Goal: Task Accomplishment & Management: Complete application form

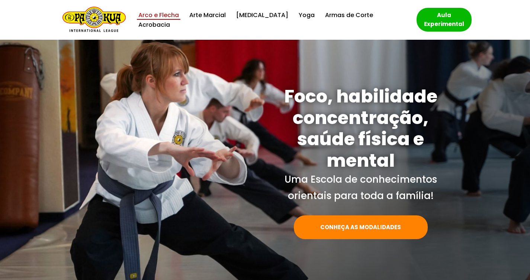
click at [165, 20] on link "Arco e Flecha" at bounding box center [158, 15] width 41 height 10
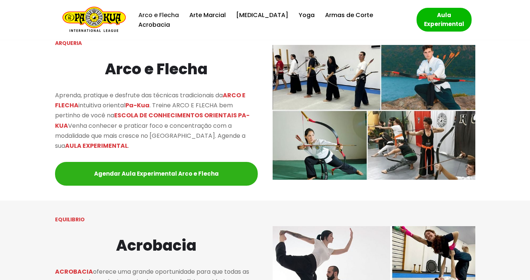
scroll to position [674, 0]
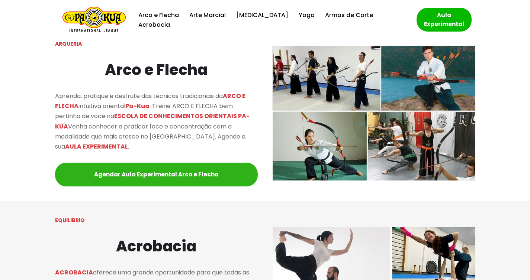
click at [188, 174] on link "Agendar Aula Experimental Arco e Flecha" at bounding box center [156, 175] width 203 height 24
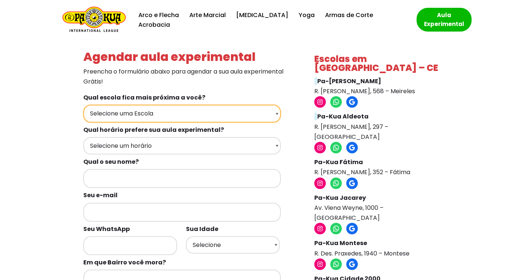
click at [273, 114] on select "Selecione uma Escola Fortaleza - Pa-Kua Meireles Fortaleza - Pa-Kua Aldeota For…" at bounding box center [181, 113] width 197 height 17
select select "Fortaleza - Pa-Kua Aldeota"
click at [83, 105] on select "Selecione uma Escola Fortaleza - Pa-Kua Meireles Fortaleza - Pa-Kua Aldeota For…" at bounding box center [181, 113] width 197 height 17
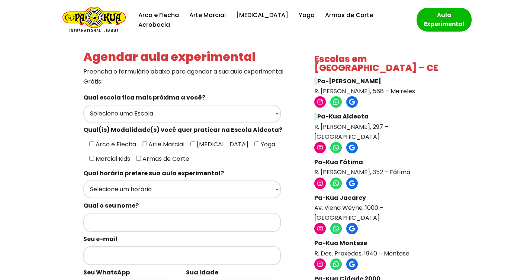
click at [94, 144] on span "Arco e Flecha" at bounding box center [115, 144] width 42 height 9
click at [93, 144] on input"] "Arco e Flecha" at bounding box center [91, 144] width 5 height 5
checkbox input"] "true"
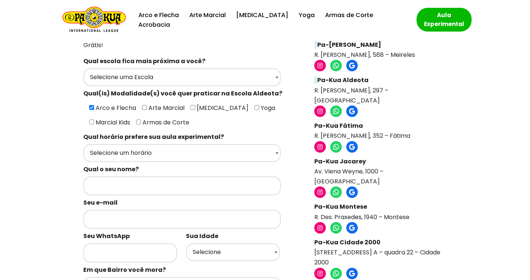
scroll to position [39, 0]
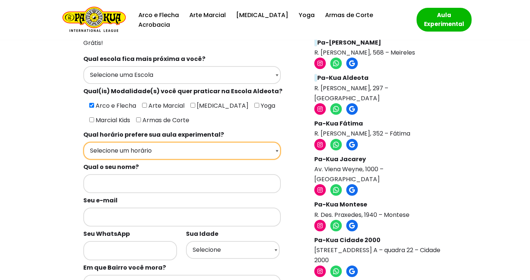
click at [270, 148] on select "Selecione um horário Manhã Tarde Noite" at bounding box center [181, 150] width 197 height 17
click at [83, 142] on select "Selecione um horário Manhã Tarde Noite" at bounding box center [181, 150] width 197 height 17
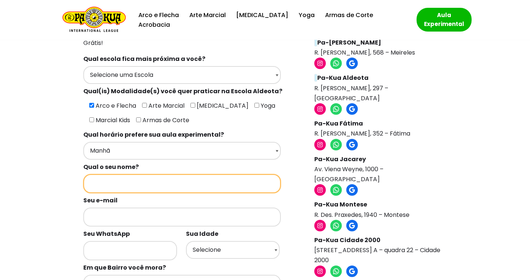
click at [261, 182] on input "Formulários de contato" at bounding box center [181, 183] width 197 height 19
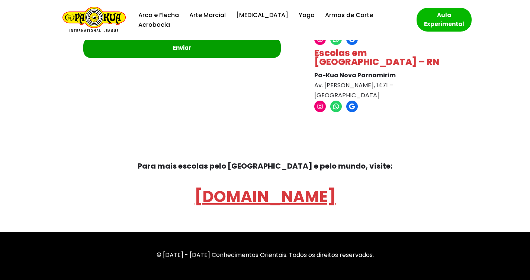
scroll to position [0, 0]
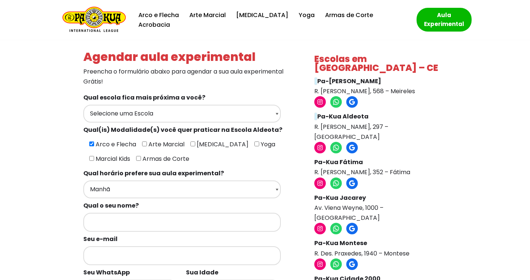
click at [429, 79] on p "Pa-Kua Meireles R. Ildefonso Albano, 568 – Meireles" at bounding box center [378, 86] width 129 height 20
click at [353, 144] on icon at bounding box center [352, 148] width 8 height 8
click at [412, 142] on ul "Instagram WhatsApp Google" at bounding box center [378, 148] width 129 height 12
click at [397, 120] on p "Pa-Kua Aldeota R. Carolina Sucupira, 297 – Aldeota" at bounding box center [378, 126] width 129 height 30
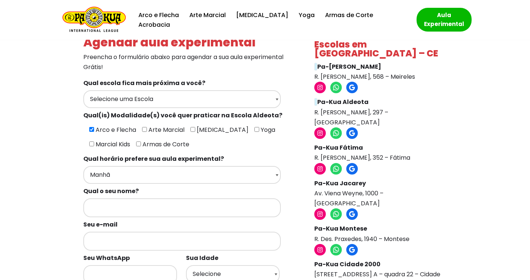
scroll to position [15, 0]
click at [352, 246] on icon at bounding box center [352, 250] width 8 height 8
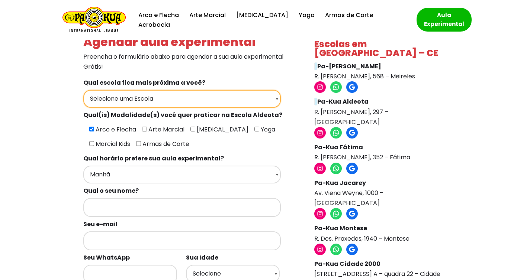
click at [272, 98] on select "Selecione uma Escola Fortaleza - Pa-Kua Meireles Fortaleza - Pa-Kua Aldeota For…" at bounding box center [181, 98] width 197 height 17
click at [83, 90] on select "Selecione uma Escola Fortaleza - Pa-Kua Meireles Fortaleza - Pa-Kua Aldeota For…" at bounding box center [181, 98] width 197 height 17
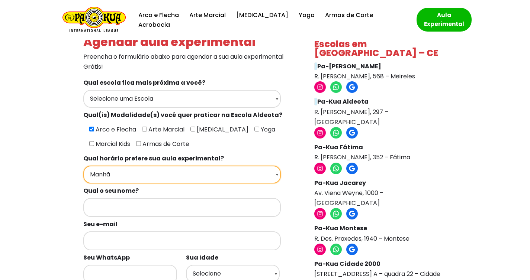
click at [260, 179] on select "Selecione um horário Manhã Tarde Noite" at bounding box center [181, 174] width 197 height 17
select select "Tarde"
click at [83, 166] on select "Selecione um horário Manhã Tarde Noite" at bounding box center [181, 174] width 197 height 17
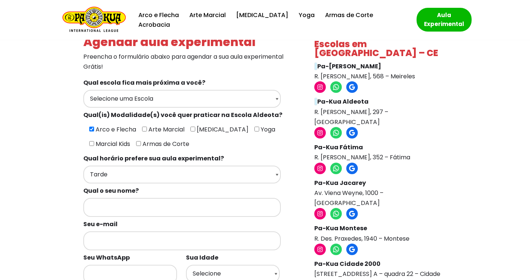
click at [271, 158] on label "Qual horário prefere sua aula experimental?" at bounding box center [187, 158] width 208 height 14
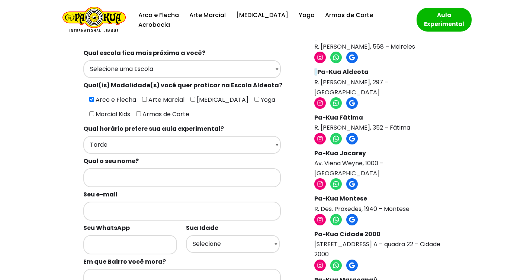
scroll to position [46, 0]
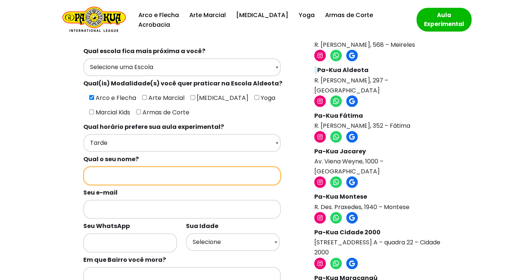
click at [227, 178] on input "Formulários de contato" at bounding box center [181, 175] width 197 height 19
type input "Ana Livia"
type input "85996347761"
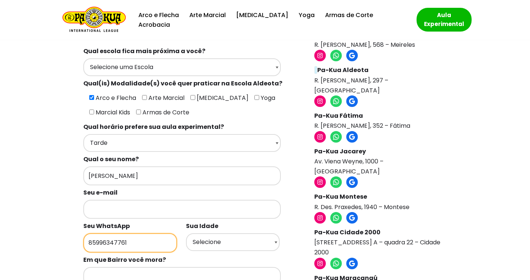
type input "2 de Agosto"
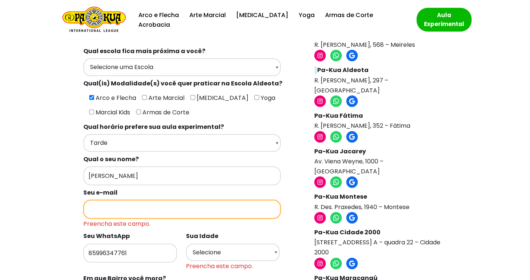
click at [163, 210] on input "Formulários de contato" at bounding box center [181, 209] width 197 height 19
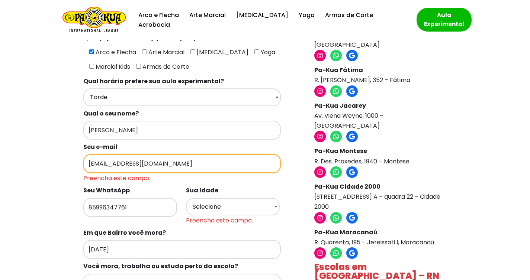
scroll to position [97, 0]
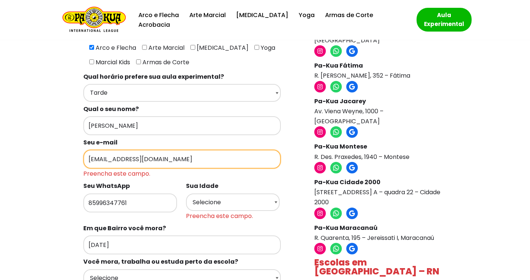
type input "analivia.fm4@gmail.com"
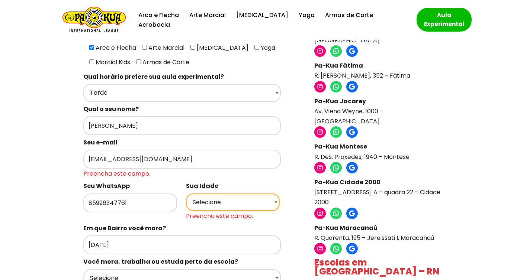
click at [239, 196] on select "Selecione 18 19 20 21 22 23 24 25 26 27 28 29 30 31 32 33 34 35 36 37 38 39 40 …" at bounding box center [233, 202] width 94 height 17
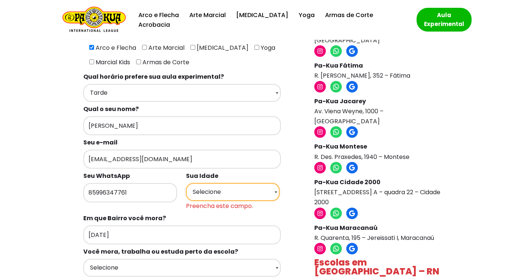
select select "26"
click at [186, 183] on select "Selecione 18 19 20 21 22 23 24 25 26 27 28 29 30 31 32 33 34 35 36 37 38 39 40 …" at bounding box center [233, 191] width 94 height 17
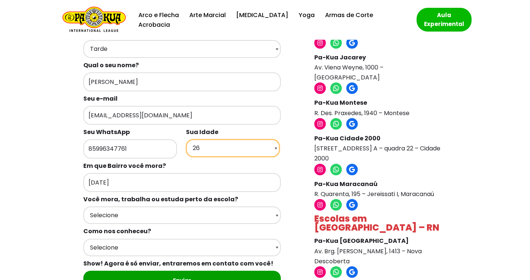
scroll to position [141, 0]
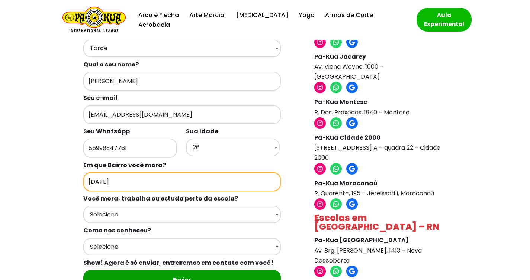
click at [169, 183] on input "2 de Agosto" at bounding box center [181, 181] width 197 height 19
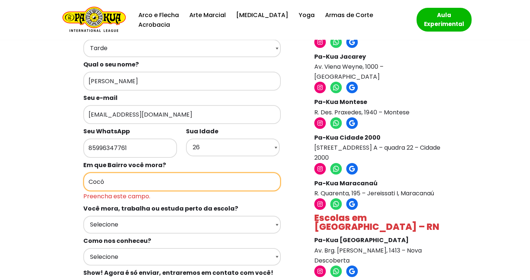
type input "Cocó"
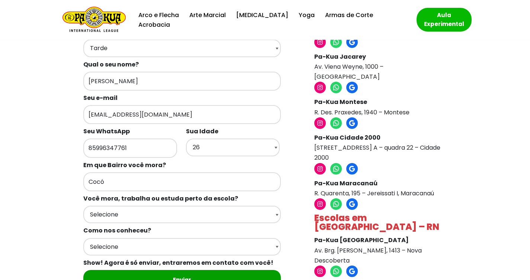
click at [286, 214] on div "Qual escola fica mais próxima a você? Selecione uma Escola Fortaleza - Pa-Kua M…" at bounding box center [187, 125] width 208 height 353
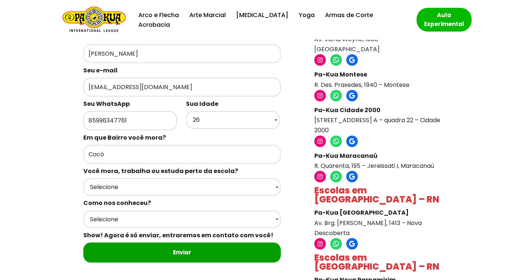
scroll to position [172, 0]
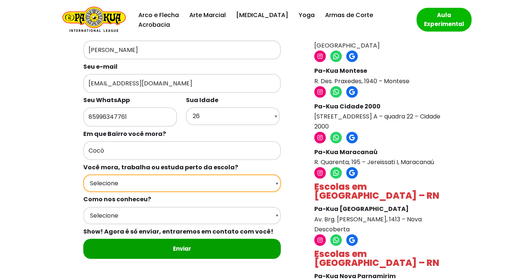
click at [273, 184] on select "Selecione Moro Perto Trabalho Perto Estudo Perto Passo Perto" at bounding box center [181, 183] width 197 height 17
click at [83, 175] on select "Selecione Moro Perto Trabalho Perto Estudo Perto Passo Perto" at bounding box center [181, 183] width 197 height 17
click at [256, 184] on select "Selecione Moro Perto Trabalho Perto Estudo Perto Passo Perto" at bounding box center [181, 183] width 197 height 17
select select "Moro Perto"
click at [83, 175] on select "Selecione Moro Perto Trabalho Perto Estudo Perto Passo Perto" at bounding box center [181, 183] width 197 height 17
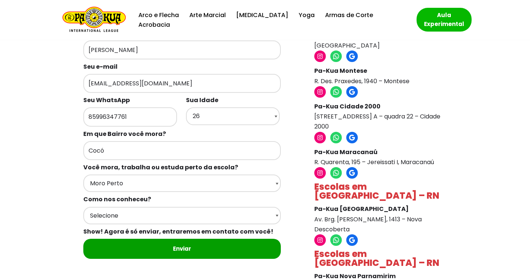
click at [282, 217] on div "Qual escola fica mais próxima a você? Selecione uma Escola Fortaleza - Pa-Kua M…" at bounding box center [187, 94] width 208 height 353
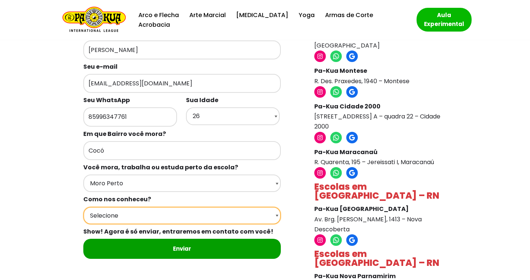
click at [268, 219] on select "Selecione Google Passei em frente Indicação Instagram Facebook" at bounding box center [181, 215] width 197 height 17
select select "Google"
click at [83, 207] on select "Selecione Google Passei em frente Indicação Instagram Facebook" at bounding box center [181, 215] width 197 height 17
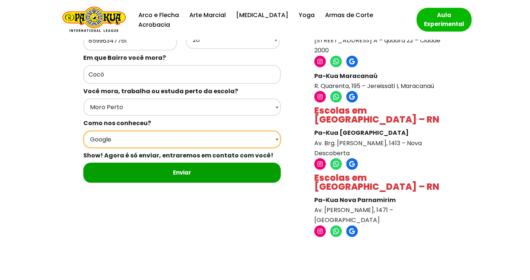
scroll to position [309, 0]
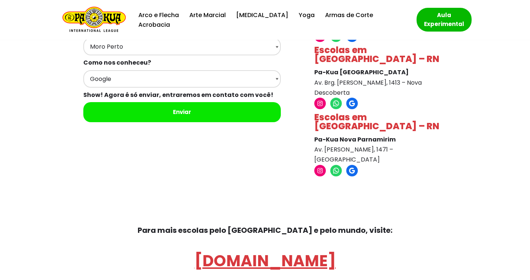
click at [226, 112] on input "Enviar" at bounding box center [181, 112] width 197 height 20
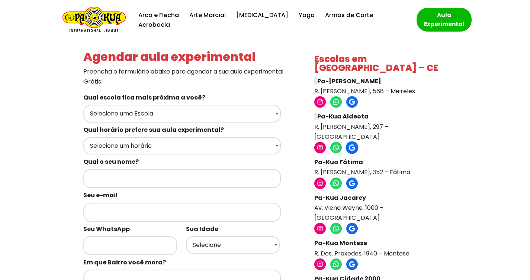
click at [351, 144] on icon at bounding box center [352, 148] width 8 height 8
click at [354, 99] on icon at bounding box center [352, 102] width 6 height 7
click at [353, 261] on icon at bounding box center [352, 264] width 6 height 7
click at [162, 20] on link "Arco e Flecha" at bounding box center [158, 15] width 41 height 10
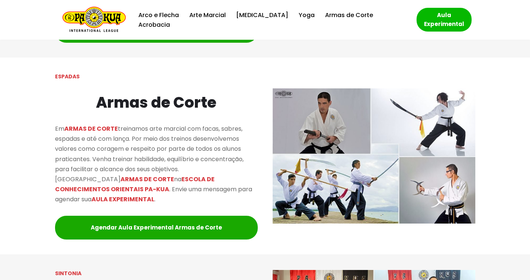
scroll to position [994, 0]
